Goal: Task Accomplishment & Management: Use online tool/utility

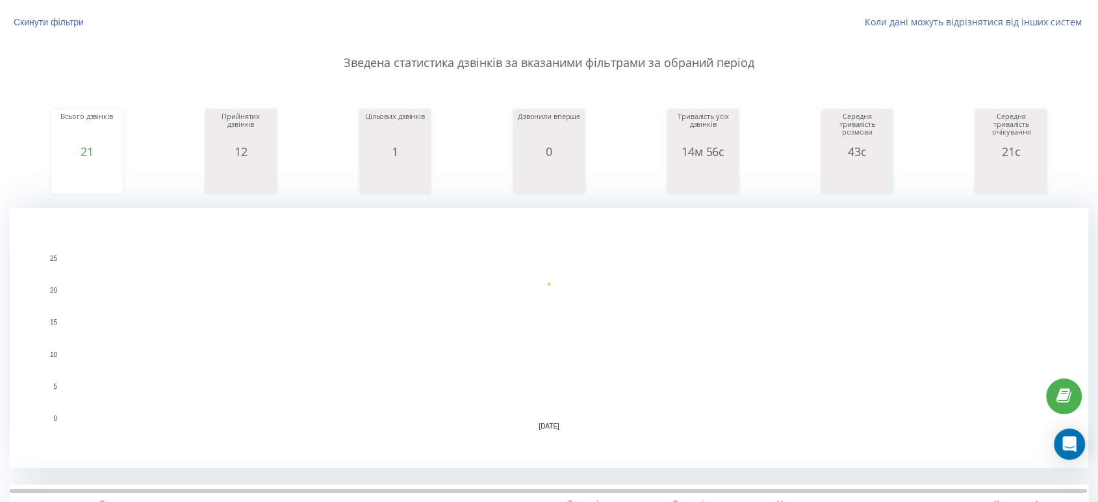
scroll to position [289, 0]
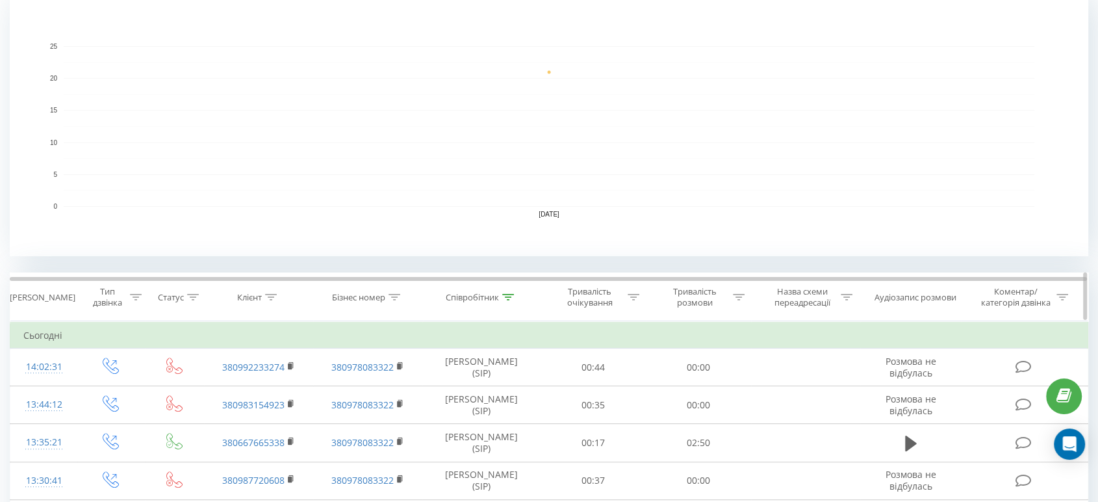
click at [508, 295] on icon at bounding box center [508, 297] width 12 height 6
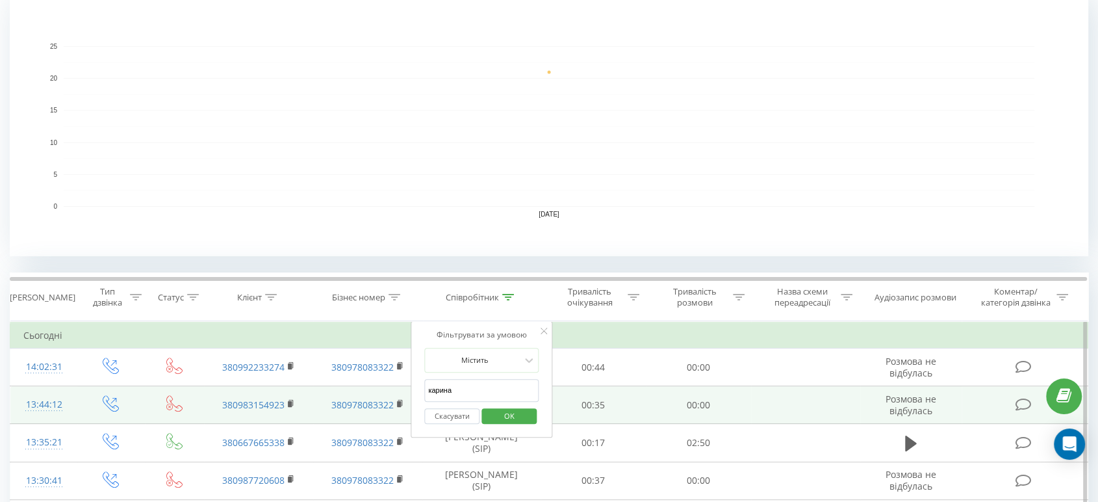
drag, startPoint x: 474, startPoint y: 392, endPoint x: 352, endPoint y: 391, distance: 122.2
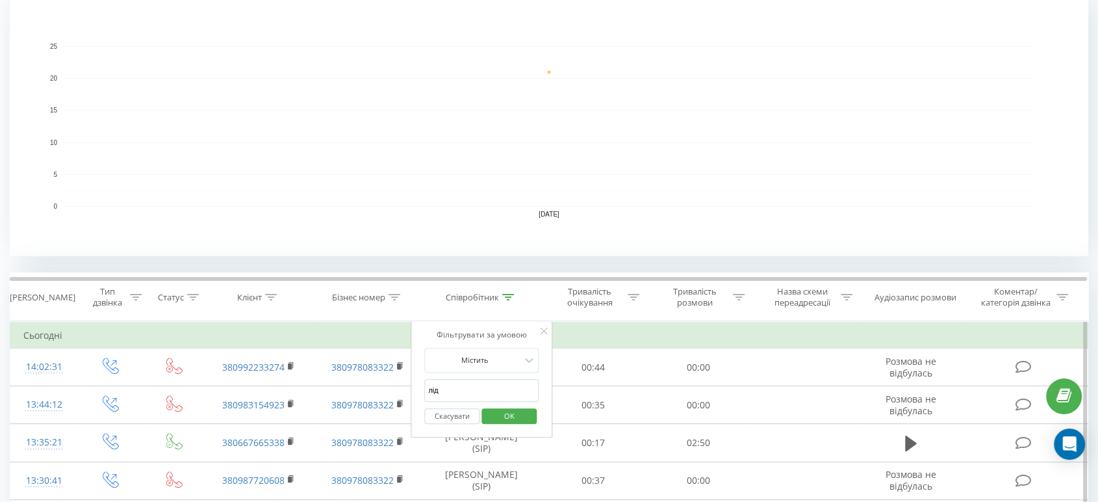
click at [517, 418] on span "OK" at bounding box center [509, 416] width 36 height 20
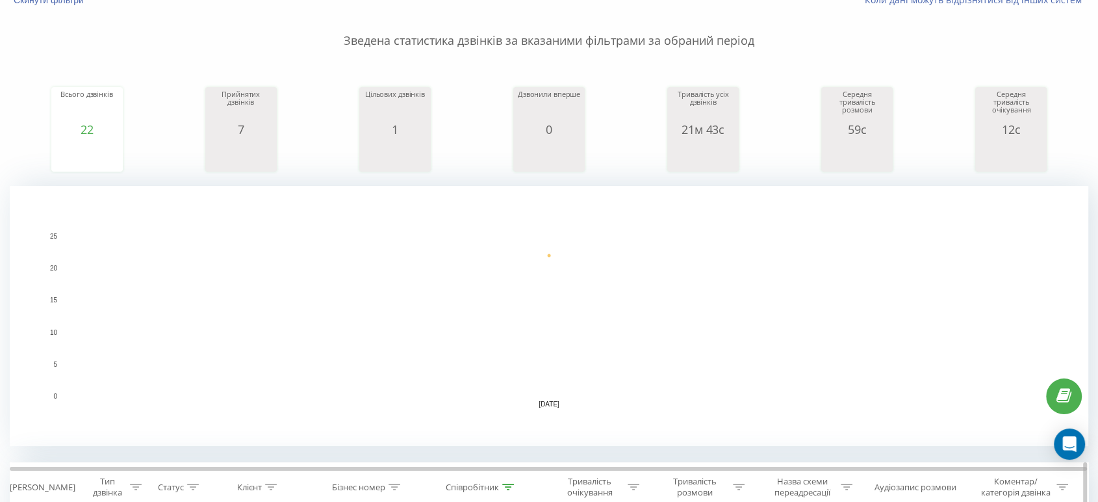
scroll to position [289, 0]
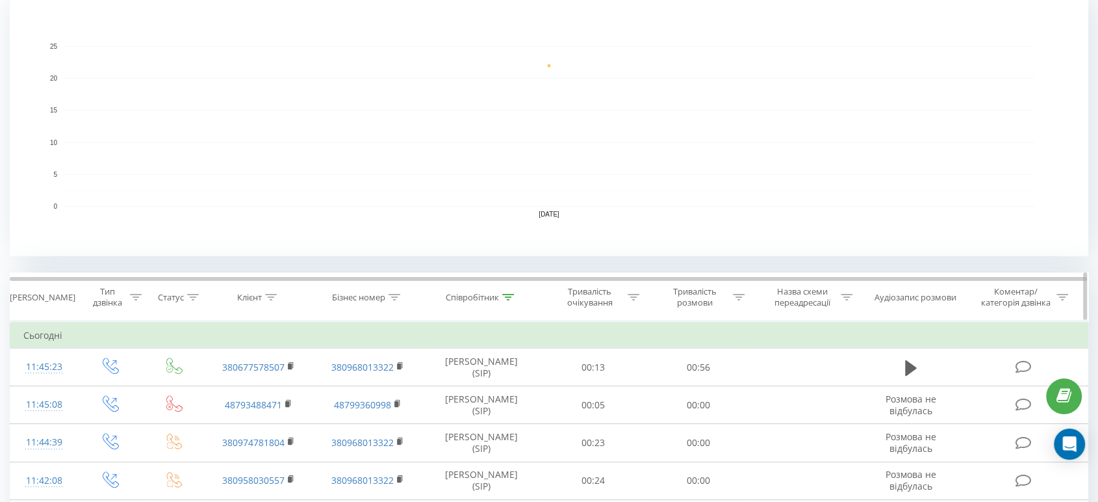
click at [503, 299] on icon at bounding box center [508, 297] width 12 height 6
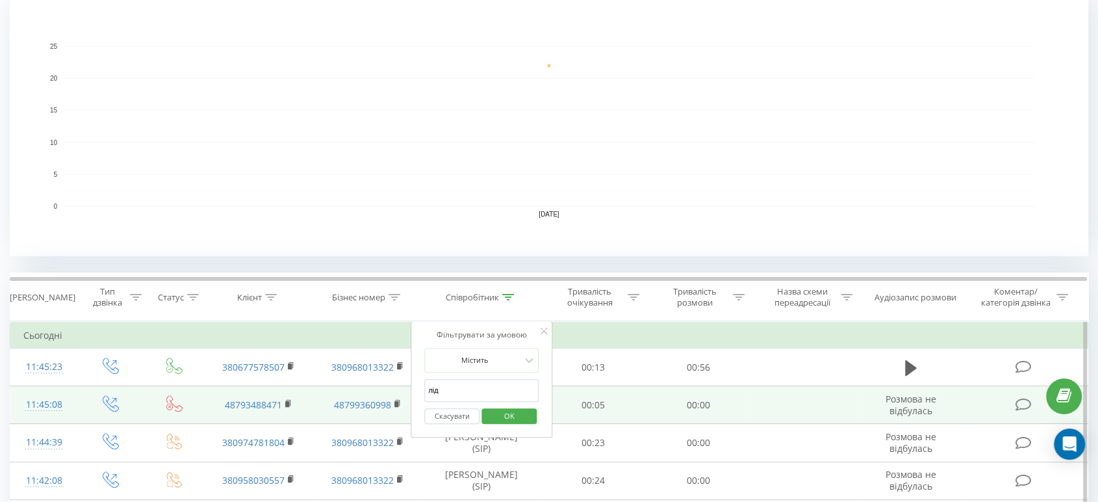
drag, startPoint x: 405, startPoint y: 391, endPoint x: 395, endPoint y: 393, distance: 10.6
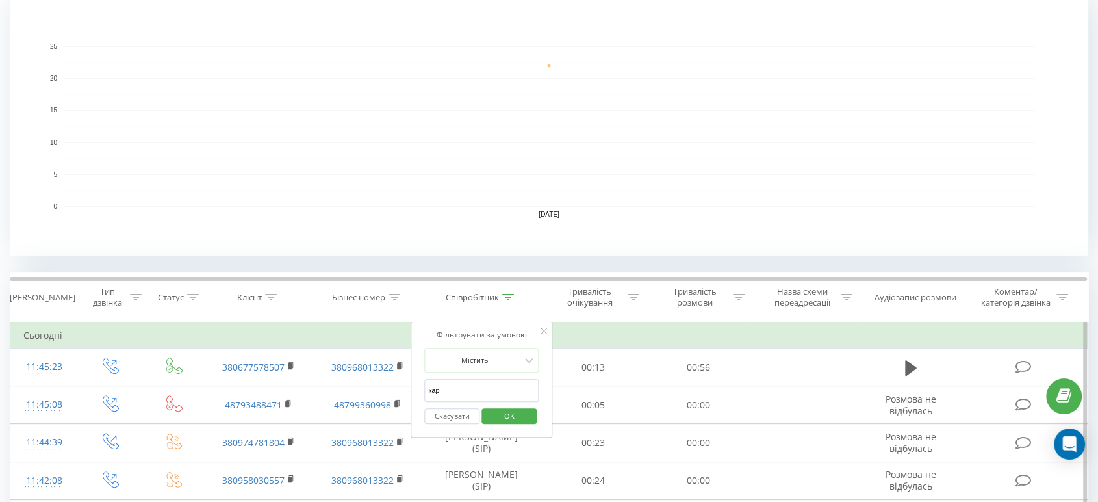
type input "карина"
click at [508, 413] on span "OK" at bounding box center [509, 416] width 36 height 20
